Goal: Task Accomplishment & Management: Use online tool/utility

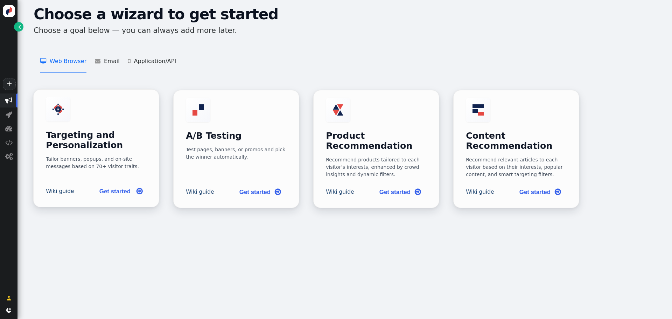
click at [95, 138] on h3 "Targeting and Personalization" at bounding box center [96, 140] width 101 height 20
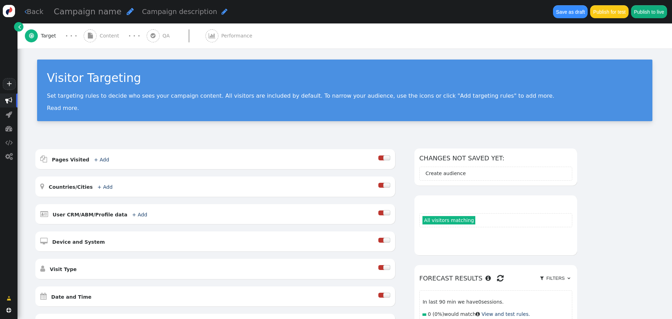
click at [20, 27] on span "" at bounding box center [19, 26] width 3 height 7
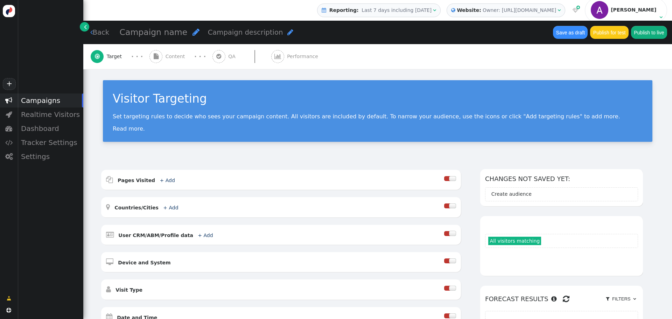
click at [86, 29] on link "" at bounding box center [84, 26] width 9 height 9
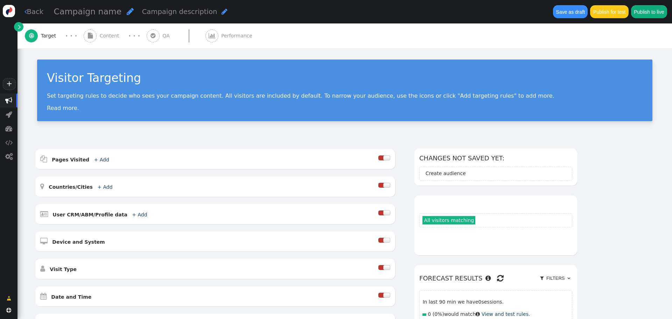
click at [18, 28] on link "" at bounding box center [18, 26] width 9 height 9
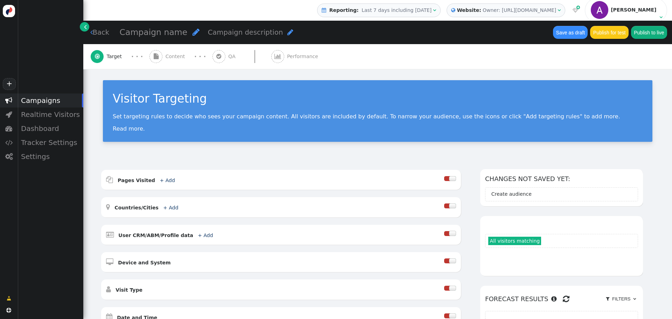
click at [82, 26] on link "" at bounding box center [84, 26] width 9 height 9
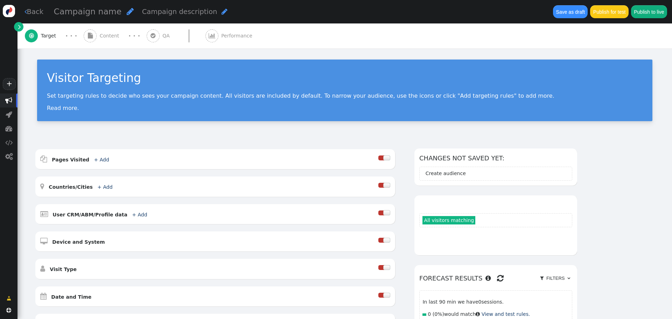
click at [7, 12] on img at bounding box center [9, 11] width 12 height 12
click at [9, 14] on img at bounding box center [9, 11] width 12 height 12
click at [31, 14] on link " Back" at bounding box center [34, 12] width 19 height 10
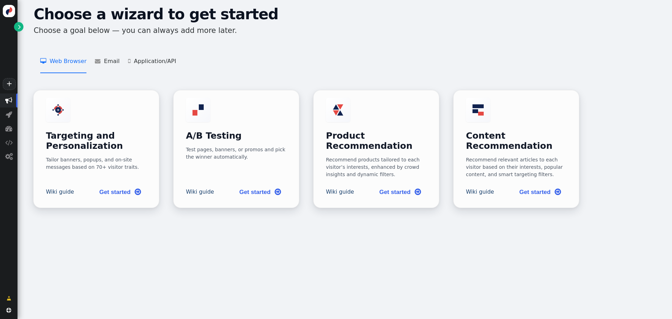
click at [525, 256] on div "Choose a wizard to get started Choose a goal below — you can always add more la…" at bounding box center [345, 159] width 655 height 319
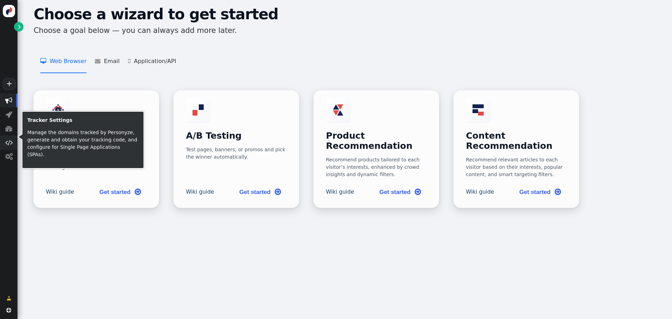
click at [9, 146] on span "" at bounding box center [8, 142] width 7 height 7
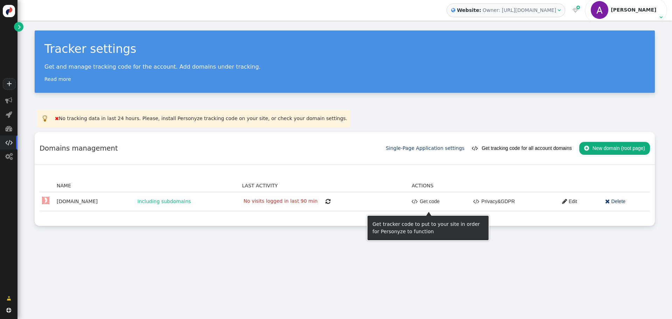
click at [412, 202] on link " Get code" at bounding box center [426, 201] width 28 height 13
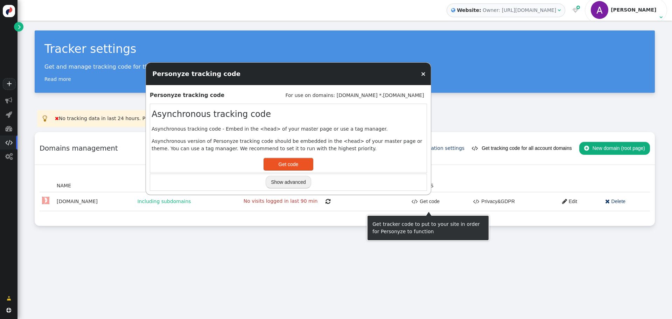
click at [295, 182] on button "Show advanced" at bounding box center [289, 182] width 46 height 13
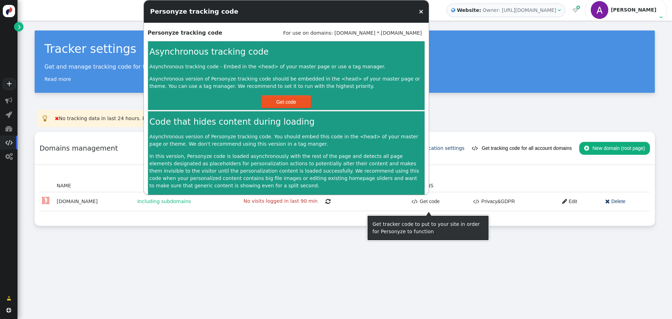
click at [286, 105] on button "Get code" at bounding box center [286, 101] width 50 height 13
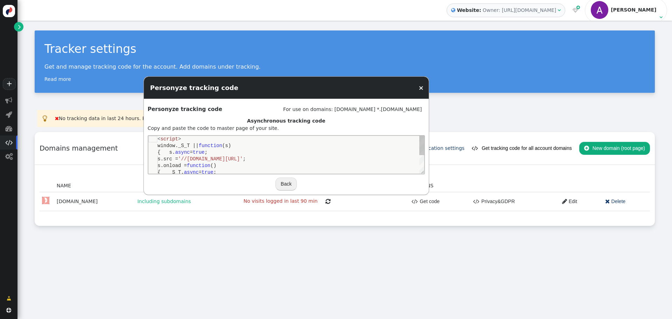
click at [255, 155] on div "s.src = '//[DOMAIN_NAME][URL]' ;" at bounding box center [290, 158] width 267 height 7
type textarea "<script> window._S_T || function(s) { s.async = true; s.src = '//[DOMAIN_NAME][…"
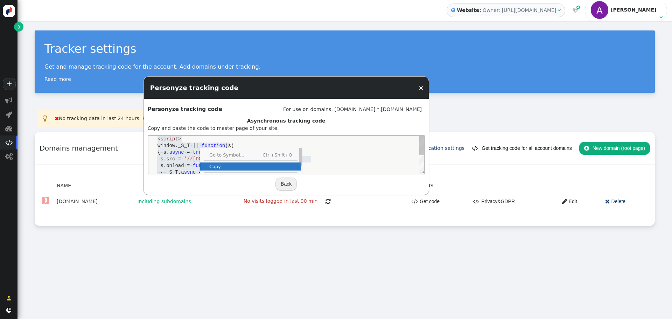
click at [211, 166] on span "Copy" at bounding box center [250, 166] width 101 height 5
drag, startPoint x: 271, startPoint y: 85, endPoint x: 179, endPoint y: 99, distance: 92.8
click at [179, 99] on div "Personyze tracking code × Personyze tracking code For use on domains: [DOMAIN_N…" at bounding box center [287, 135] width 286 height 119
click at [194, 126] on td "Asynchronous tracking code Copy and paste the code to master page of your site.…" at bounding box center [286, 154] width 277 height 74
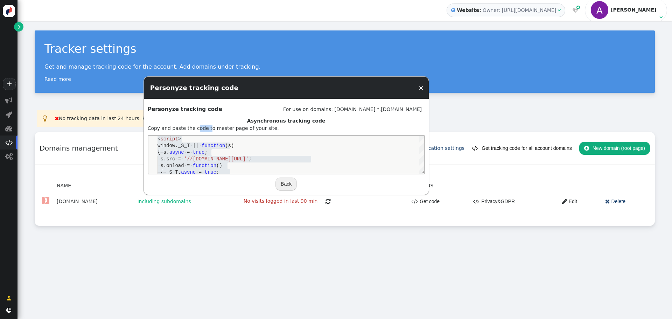
click at [195, 130] on td "Asynchronous tracking code Copy and paste the code to master page of your site.…" at bounding box center [286, 154] width 277 height 74
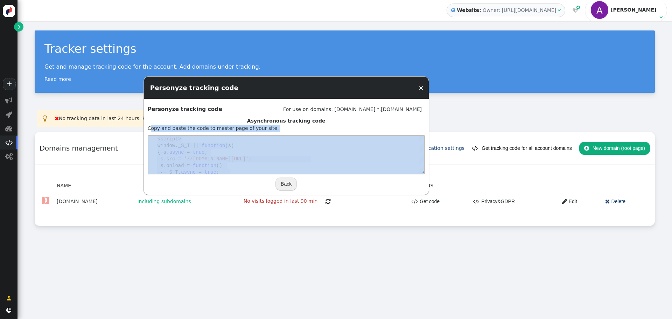
click at [195, 130] on td "Asynchronous tracking code Copy and paste the code to master page of your site.…" at bounding box center [286, 154] width 277 height 74
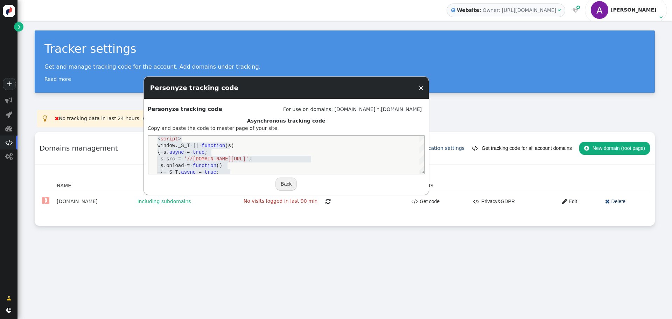
click at [363, 119] on center "Asynchronous tracking code" at bounding box center [286, 120] width 277 height 7
click at [423, 90] on link "×" at bounding box center [420, 87] width 5 height 7
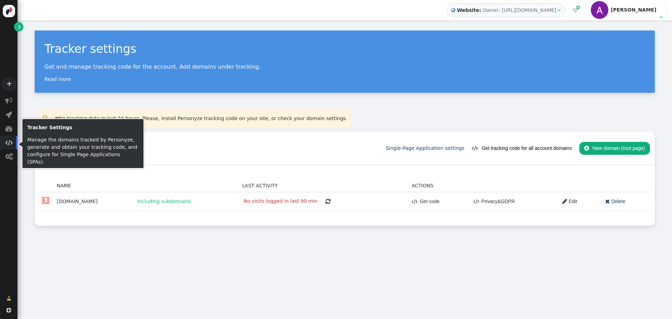
click at [4, 145] on span "" at bounding box center [9, 142] width 18 height 14
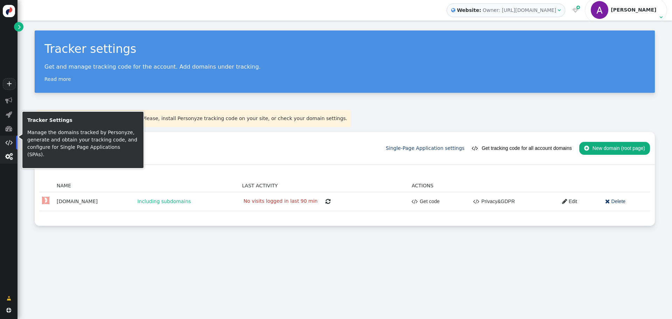
click at [8, 157] on span "" at bounding box center [8, 156] width 7 height 7
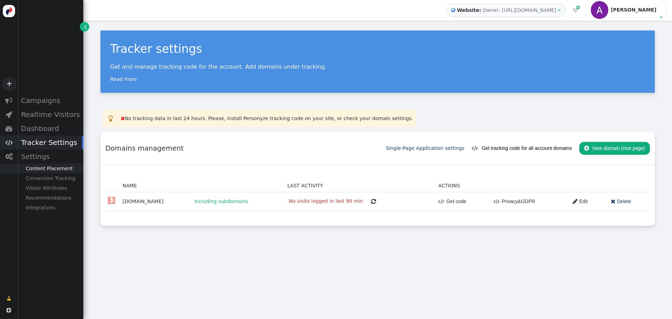
click at [74, 168] on div "Content Placement" at bounding box center [51, 169] width 66 height 10
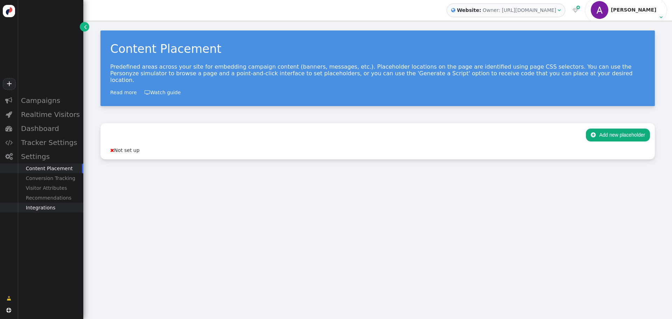
click at [56, 211] on div "Integrations" at bounding box center [51, 208] width 66 height 10
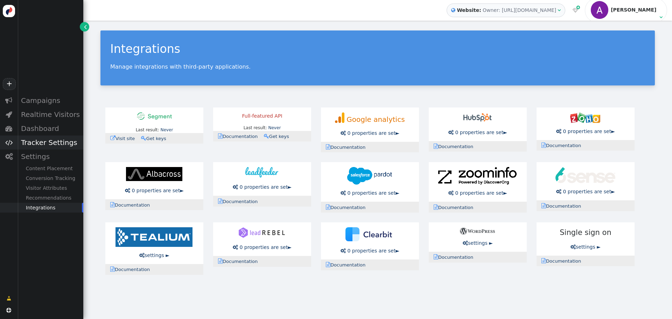
click at [39, 146] on div "Tracker Settings" at bounding box center [51, 142] width 66 height 14
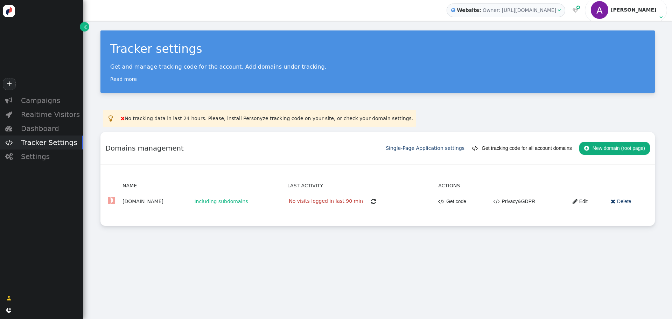
click at [12, 13] on img at bounding box center [9, 11] width 12 height 12
click at [6, 12] on img at bounding box center [9, 11] width 12 height 12
